Goal: Navigation & Orientation: Find specific page/section

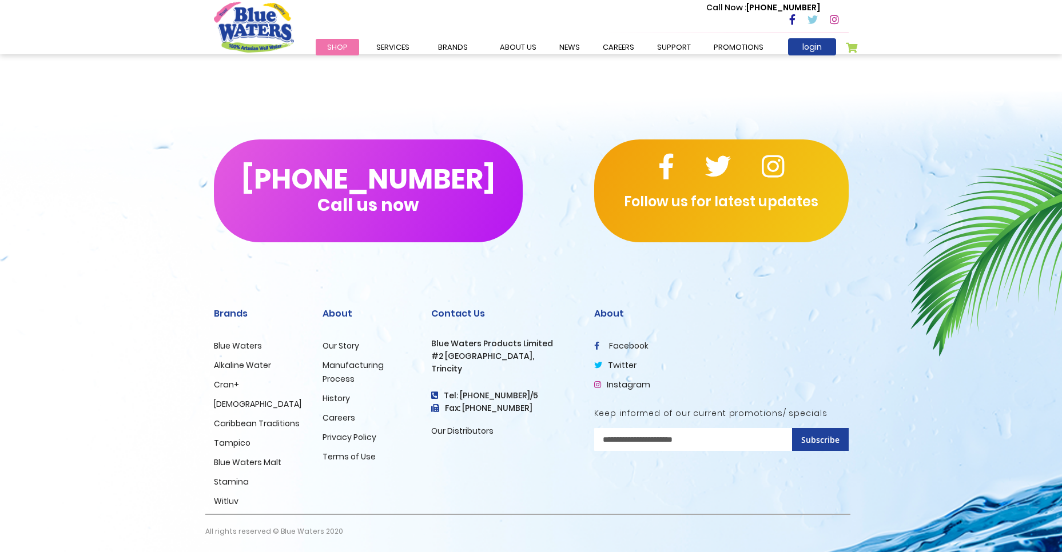
scroll to position [1031, 0]
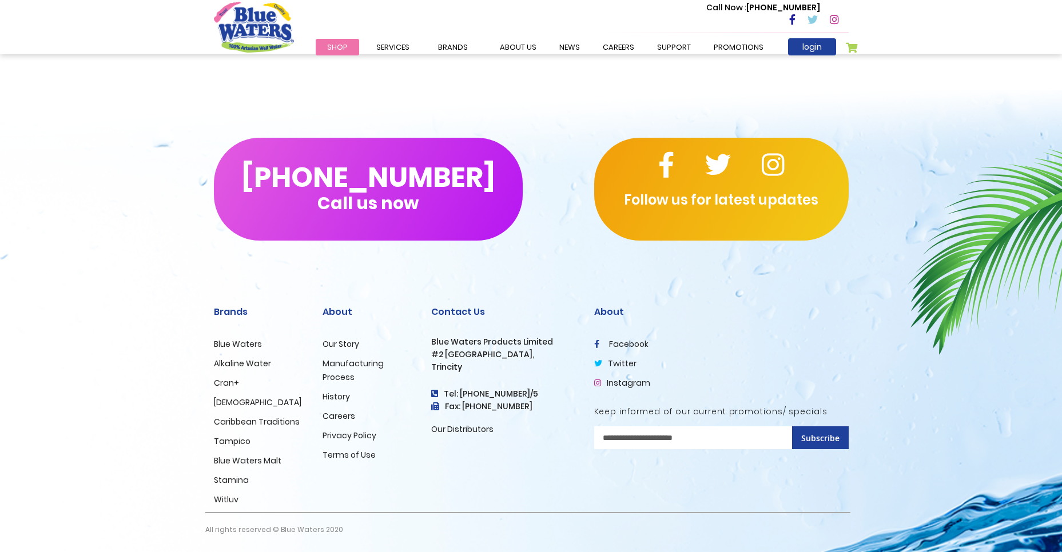
click at [341, 417] on link "Careers" at bounding box center [339, 416] width 33 height 11
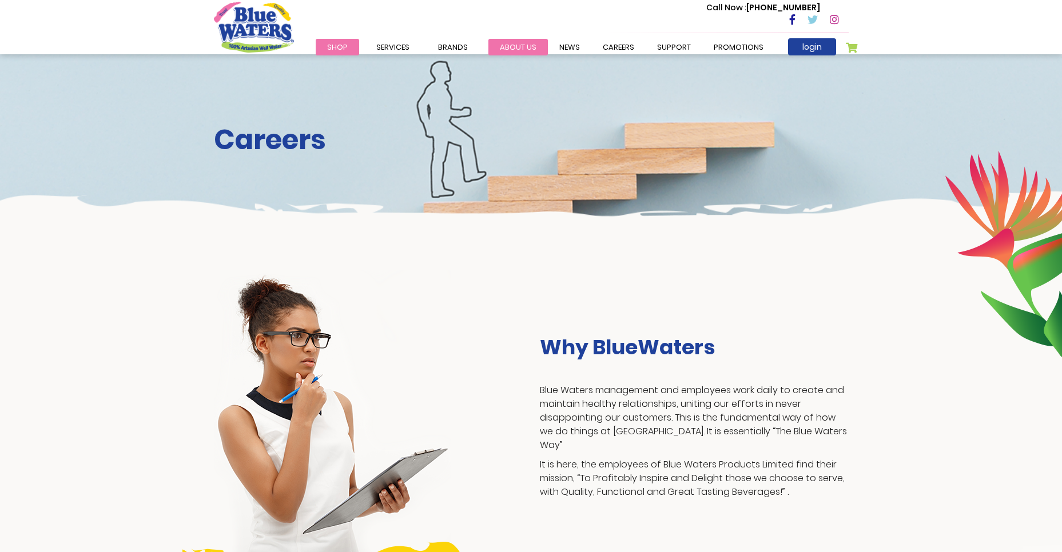
click at [518, 46] on link "about us" at bounding box center [517, 47] width 59 height 17
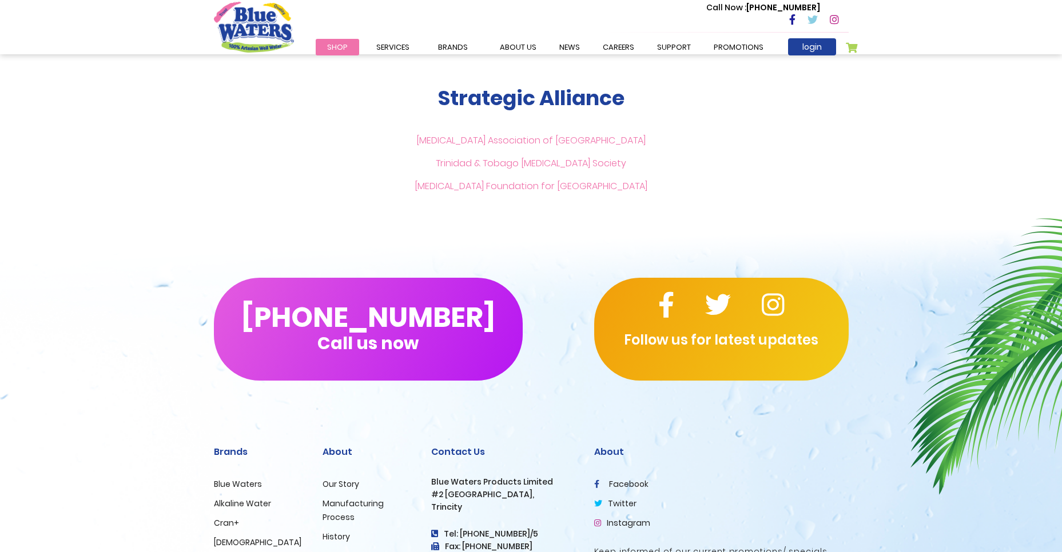
scroll to position [2674, 0]
